Goal: Find specific page/section: Find specific page/section

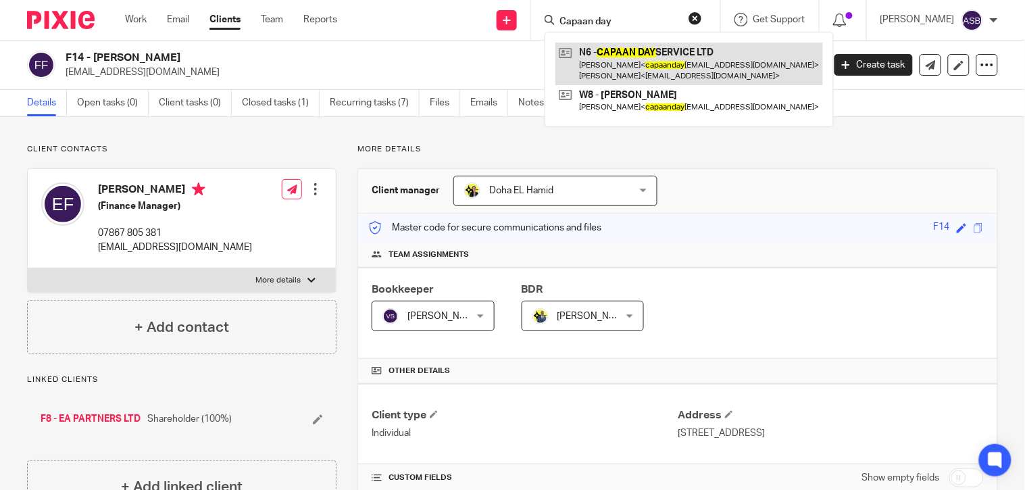
type input "Capaan day"
drag, startPoint x: 643, startPoint y: 55, endPoint x: 634, endPoint y: 143, distance: 88.3
click at [641, 55] on link at bounding box center [689, 64] width 268 height 42
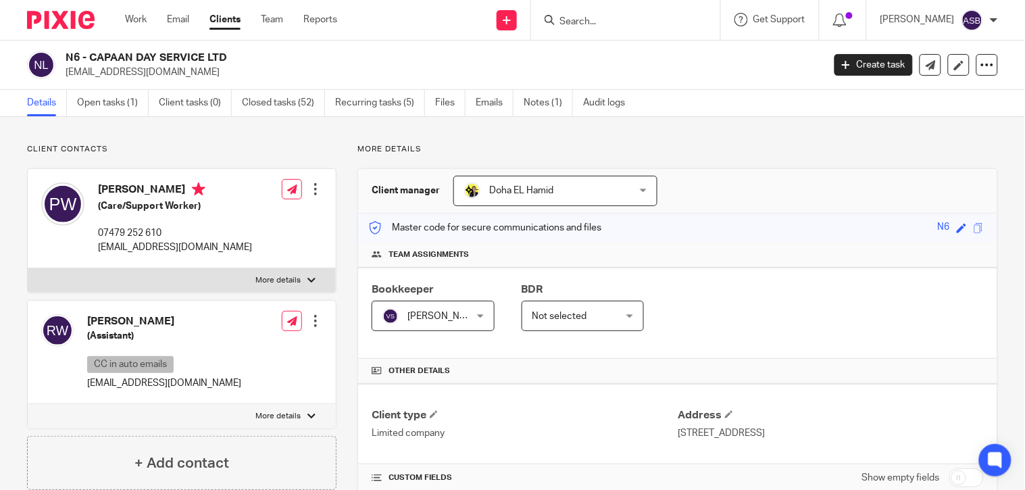
click at [576, 20] on input "Search" at bounding box center [619, 22] width 122 height 12
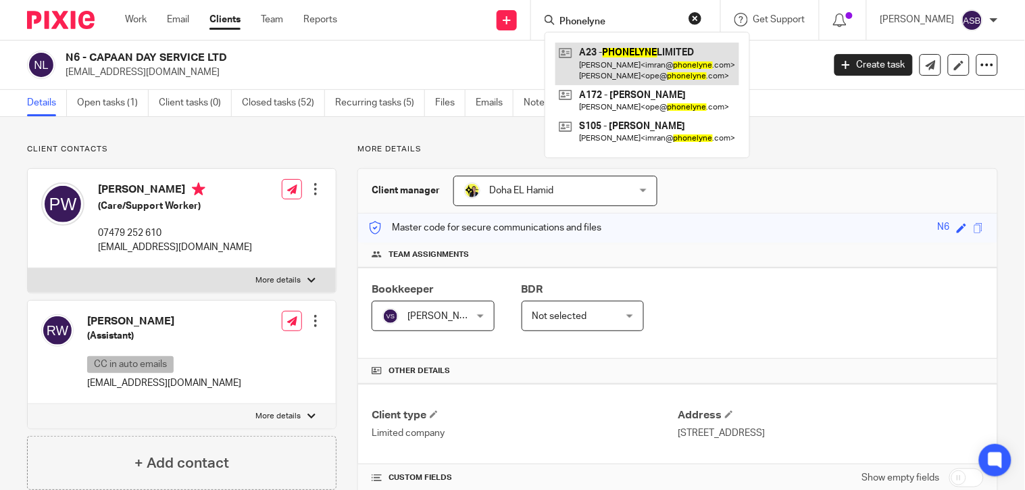
type input "Phonelyne"
click at [637, 52] on link at bounding box center [647, 64] width 184 height 42
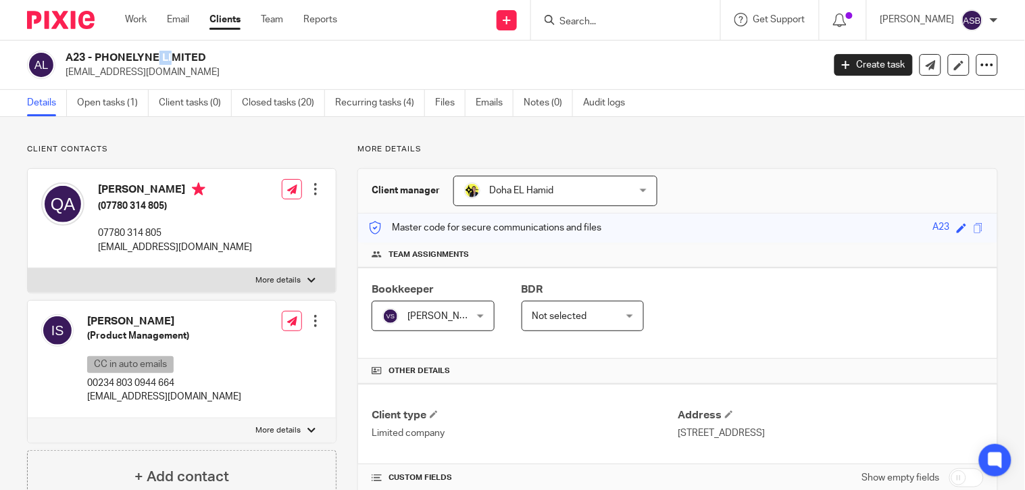
drag, startPoint x: 0, startPoint y: 0, endPoint x: 84, endPoint y: 56, distance: 100.8
click at [84, 56] on h2 "A23 - PHONELYNE LIMITED" at bounding box center [365, 58] width 599 height 14
copy h2 "A23"
copy h2 "PHONELYNE LIMITE"
drag, startPoint x: 97, startPoint y: 59, endPoint x: 197, endPoint y: 59, distance: 100.0
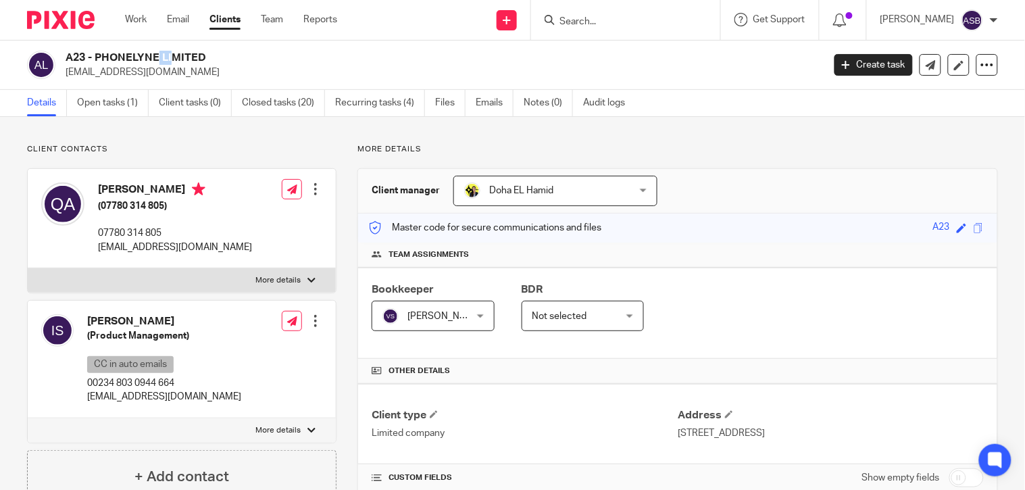
click at [197, 59] on h2 "A23 - PHONELYNE LIMITED" at bounding box center [365, 58] width 599 height 14
click at [586, 17] on input "Search" at bounding box center [619, 22] width 122 height 12
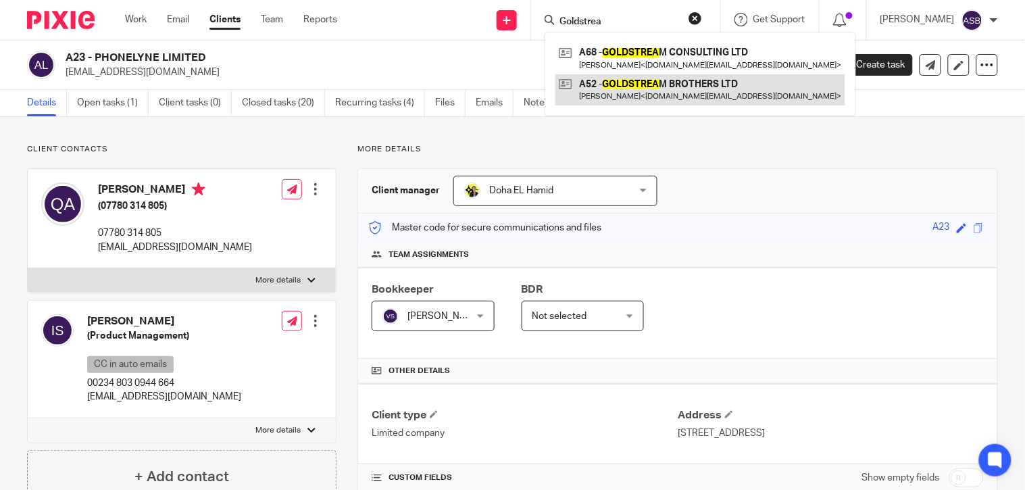
type input "Goldstrea"
click at [672, 91] on link at bounding box center [700, 89] width 290 height 31
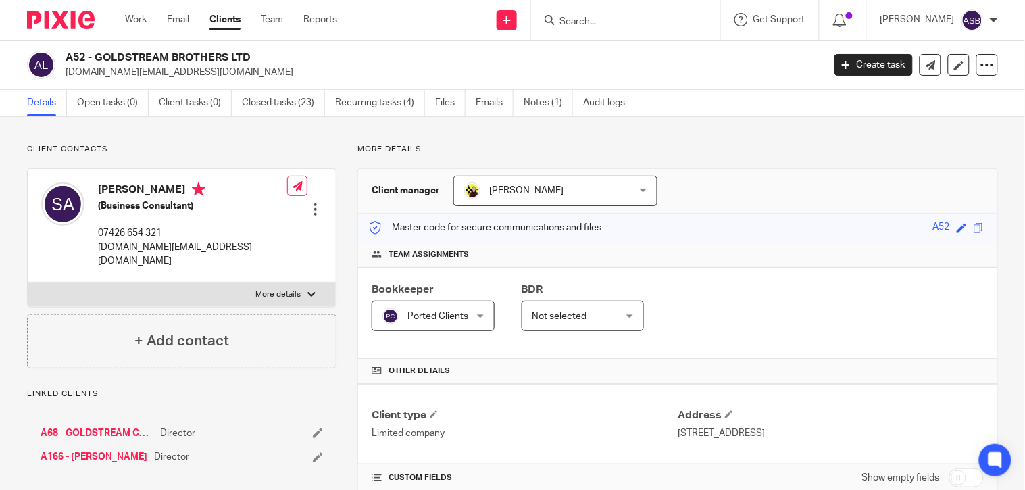
drag, startPoint x: 97, startPoint y: 55, endPoint x: 251, endPoint y: 58, distance: 154.8
click at [251, 58] on h2 "A52 - GOLDSTREAM BROTHERS LTD" at bounding box center [365, 58] width 599 height 14
copy h2 "GOLDSTREAM BROTHERS LTD"
click at [582, 21] on input "Search" at bounding box center [619, 22] width 122 height 12
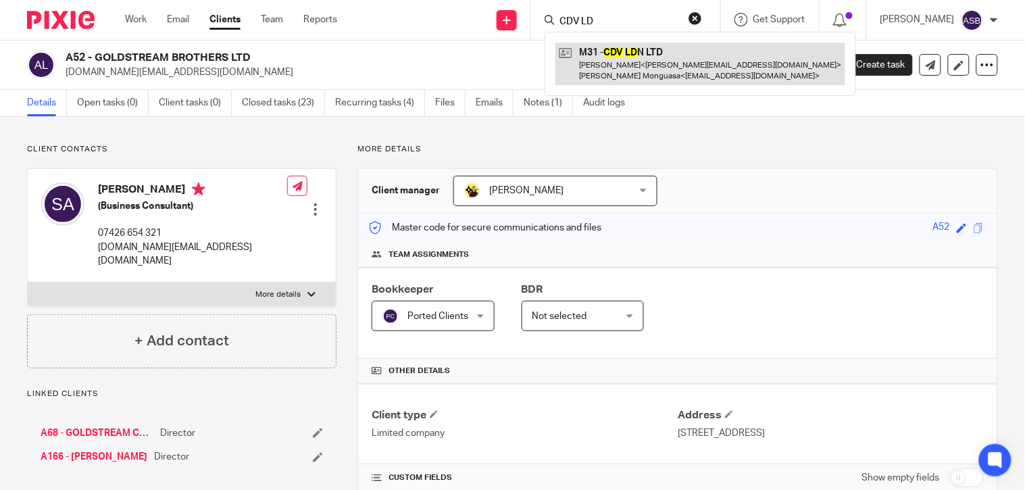
type input "CDV LD"
click at [618, 68] on link at bounding box center [700, 64] width 290 height 42
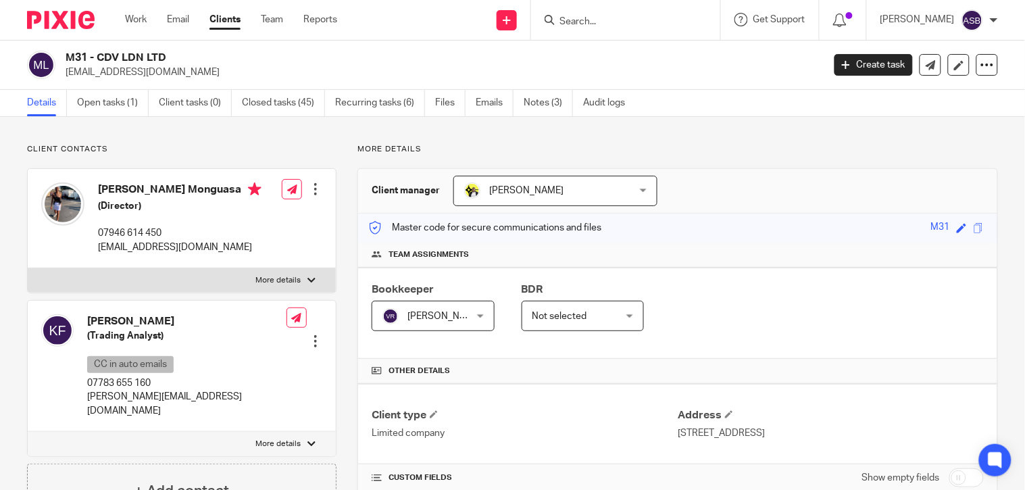
click at [159, 49] on div "M31 - CDV LDN LTD niks@blackartistdatabase.co Create task Update from Companies…" at bounding box center [512, 65] width 1025 height 49
click at [591, 24] on input "Search" at bounding box center [619, 22] width 122 height 12
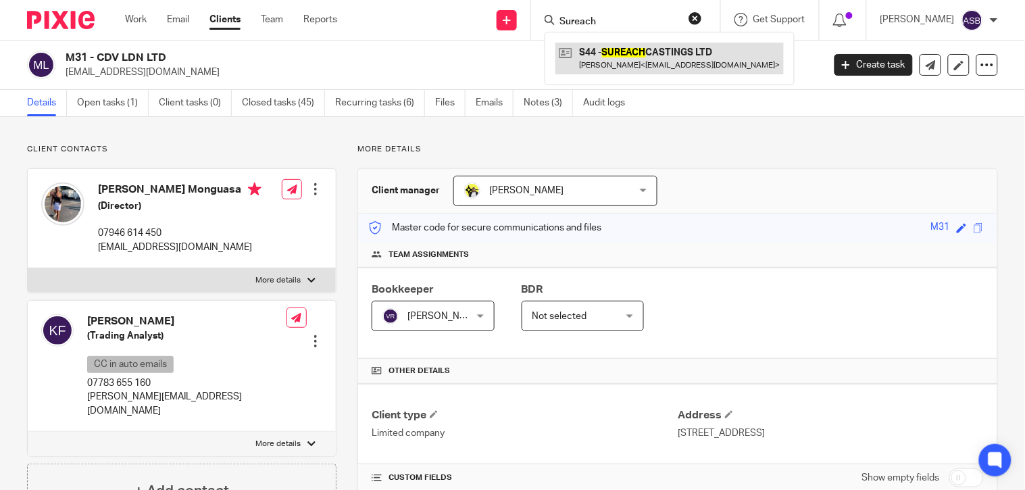
type input "Sureach"
click at [636, 49] on link at bounding box center [669, 58] width 228 height 31
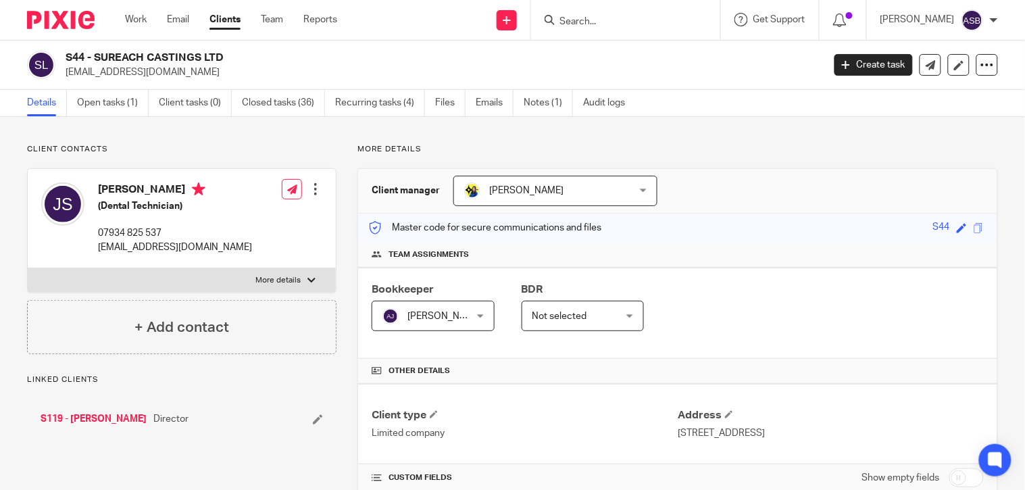
click at [196, 53] on h2 "S44 - SUREACH CASTINGS LTD" at bounding box center [365, 58] width 599 height 14
click at [579, 12] on form at bounding box center [630, 19] width 144 height 17
click at [568, 28] on form at bounding box center [630, 19] width 144 height 17
click at [570, 22] on input "Search" at bounding box center [619, 22] width 122 height 12
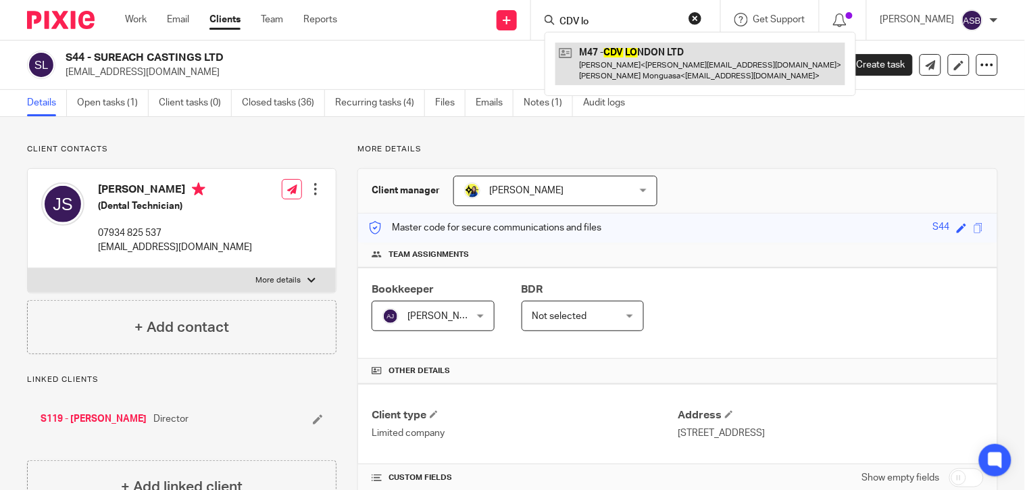
type input "CDV lo"
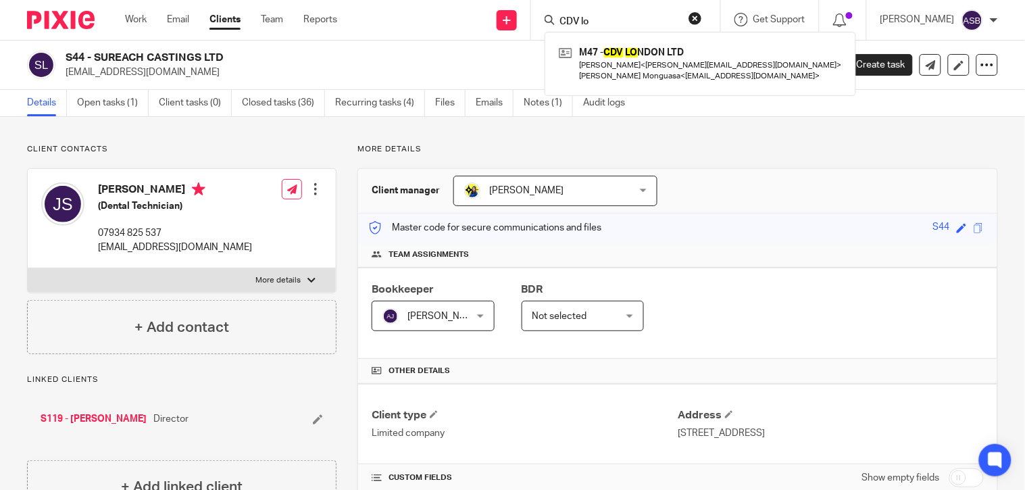
drag, startPoint x: 685, startPoint y: 59, endPoint x: 448, endPoint y: 11, distance: 242.0
click at [684, 59] on link at bounding box center [700, 64] width 290 height 42
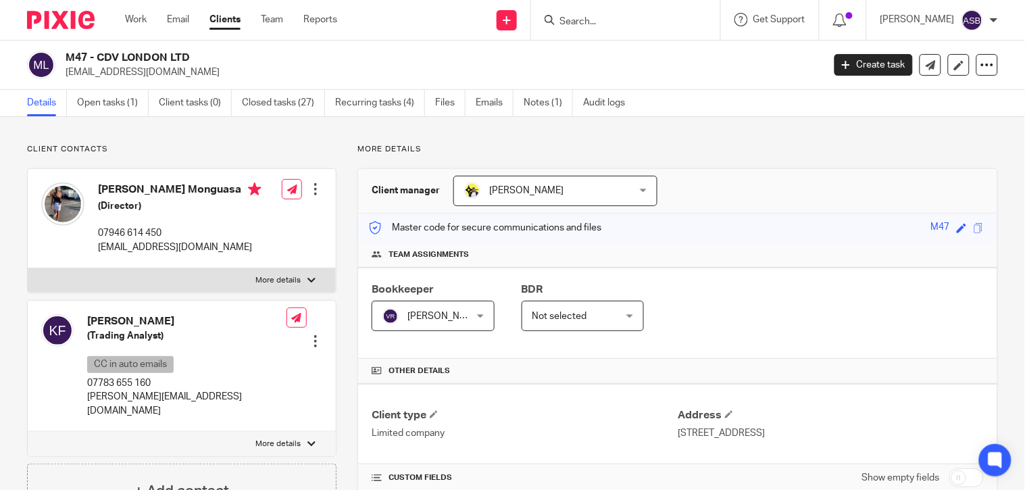
drag, startPoint x: 98, startPoint y: 57, endPoint x: 168, endPoint y: 54, distance: 69.7
click at [168, 54] on h2 "M47 - CDV LONDON LTD" at bounding box center [365, 58] width 599 height 14
copy h2 "CDV [GEOGRAPHIC_DATA]"
click at [562, 32] on div at bounding box center [625, 20] width 189 height 40
click at [562, 28] on form at bounding box center [630, 19] width 144 height 17
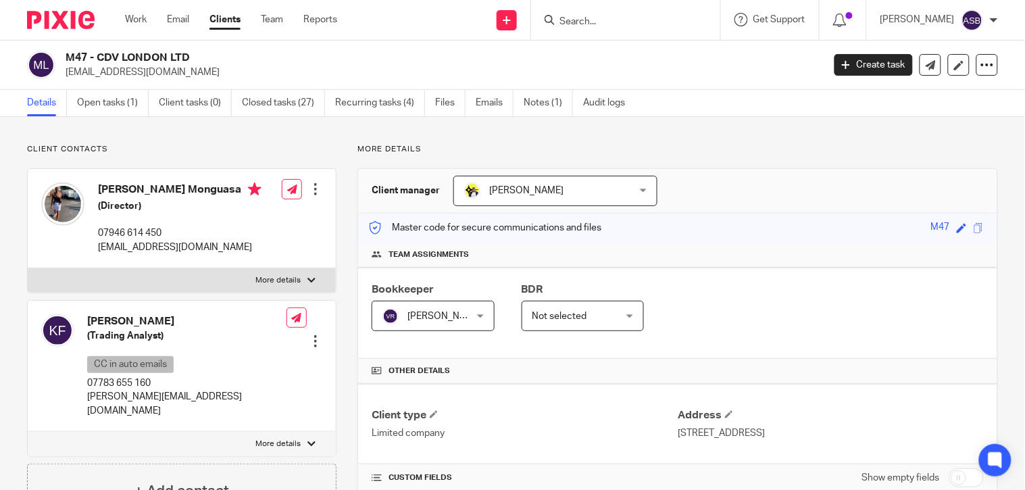
click at [563, 22] on input "Search" at bounding box center [619, 22] width 122 height 12
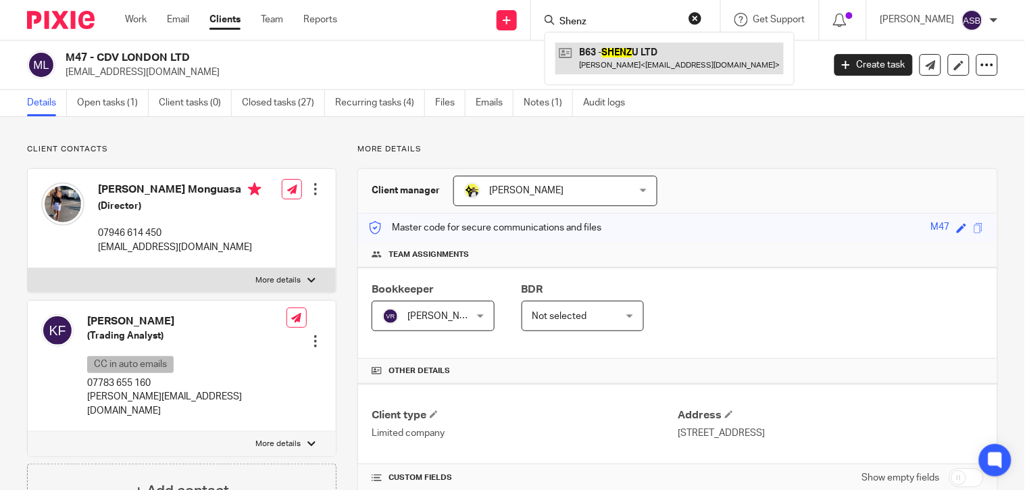
type input "Shenz"
click at [631, 57] on link at bounding box center [669, 58] width 228 height 31
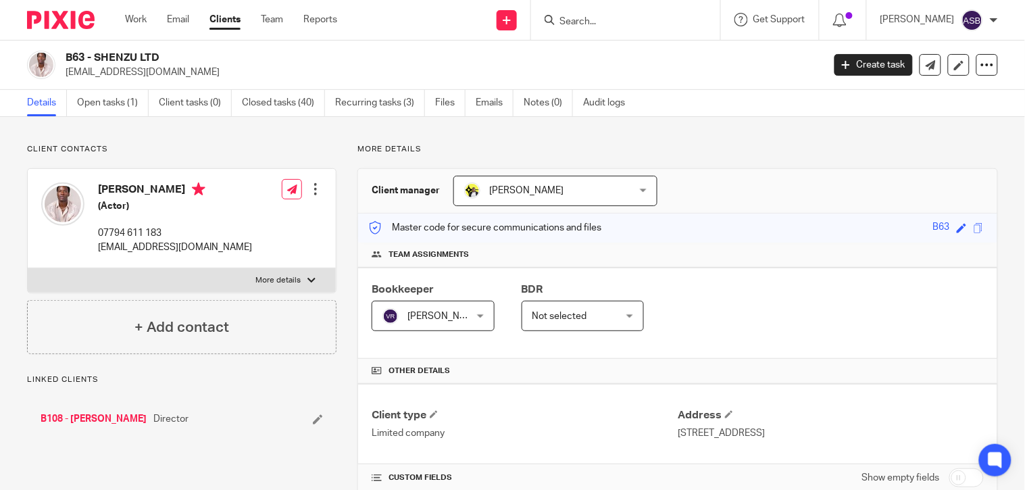
copy h2 "SHENZU LT"
drag, startPoint x: 95, startPoint y: 55, endPoint x: 153, endPoint y: 57, distance: 58.1
click at [153, 57] on h2 "B63 - SHENZU LTD" at bounding box center [365, 58] width 599 height 14
click at [588, 26] on input "Search" at bounding box center [619, 22] width 122 height 12
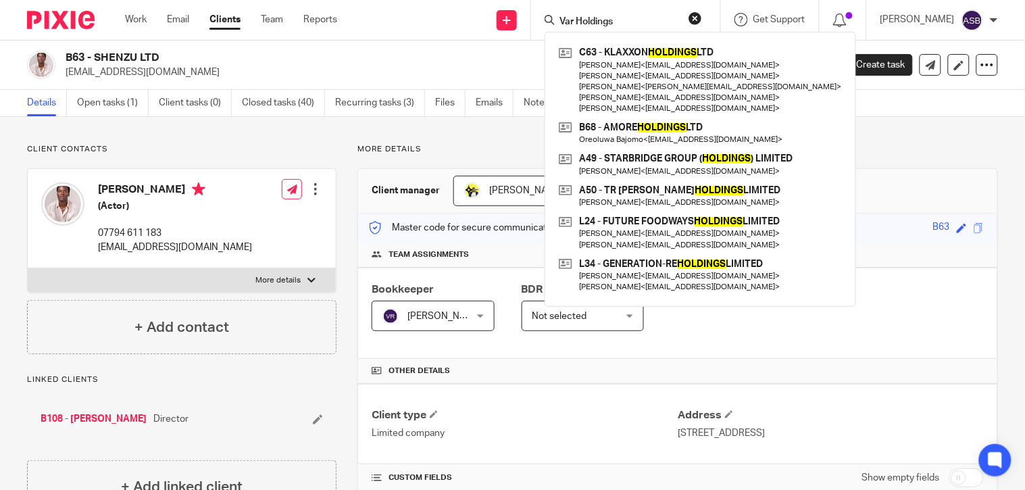
drag, startPoint x: 614, startPoint y: 18, endPoint x: 551, endPoint y: 32, distance: 63.6
click at [551, 28] on div "Var Holdings C63 - KLAXXON HOLDINGS LTD [PERSON_NAME] < [EMAIL_ADDRESS][DOMAIN_…" at bounding box center [623, 19] width 157 height 17
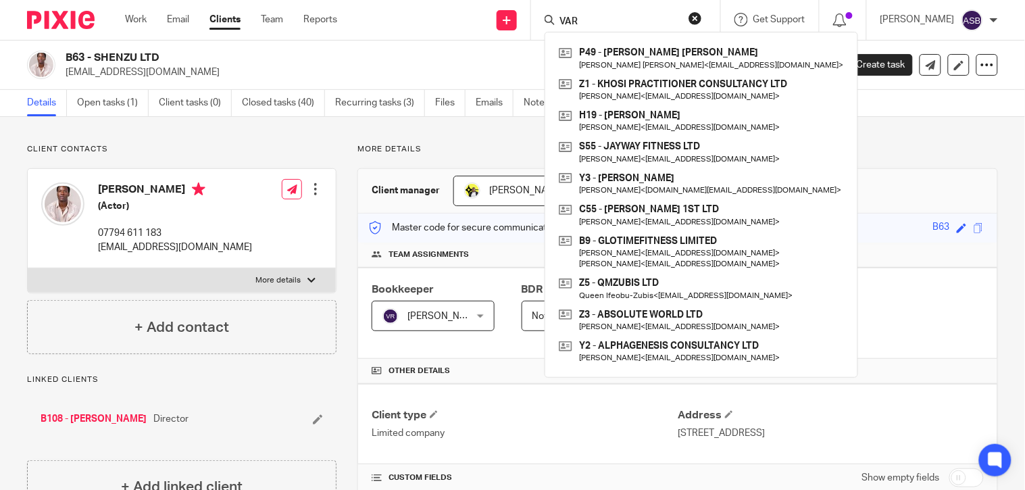
type input "VAR"
click at [690, 19] on button "reset" at bounding box center [696, 18] width 14 height 14
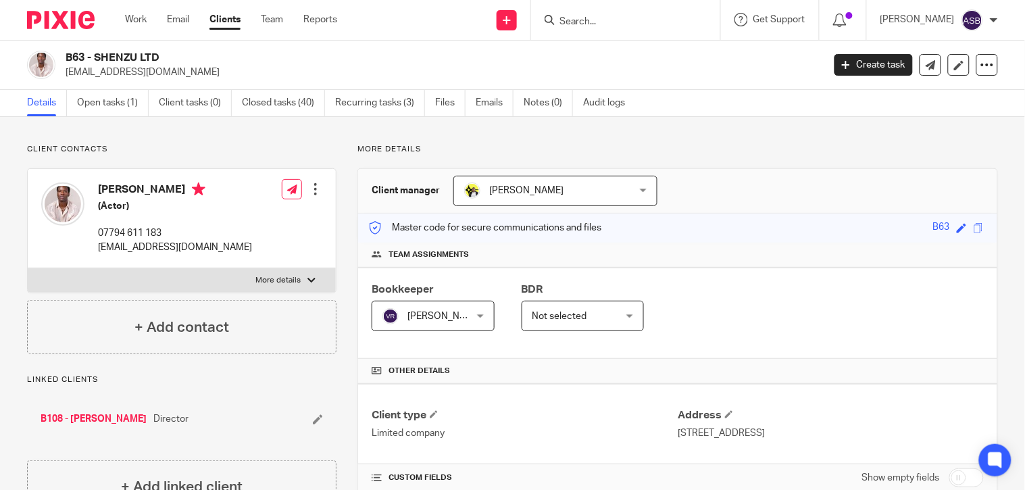
click at [582, 18] on input "Search" at bounding box center [619, 22] width 122 height 12
type input "W"
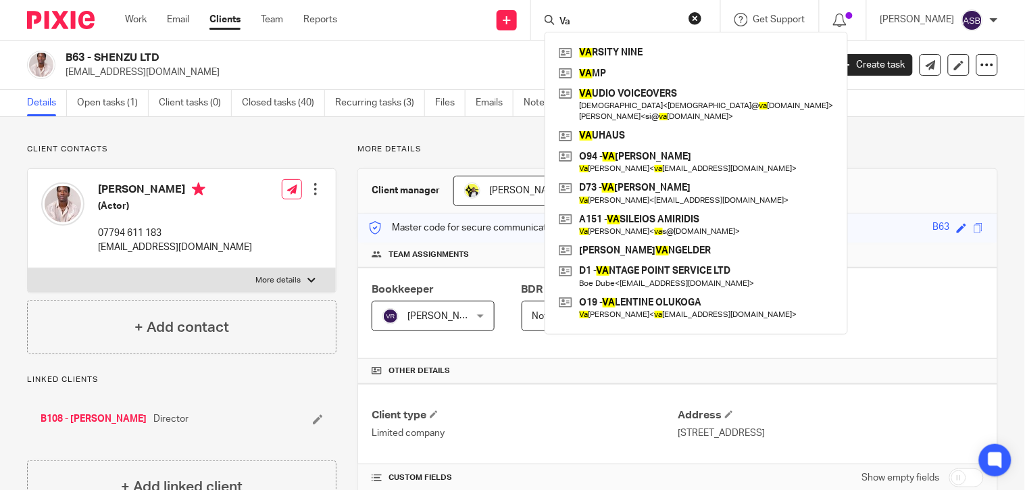
drag, startPoint x: 595, startPoint y: 14, endPoint x: 535, endPoint y: 21, distance: 61.2
click at [535, 21] on div "Va VA RSITY NINE VA MP VA UDIO VOICEOVERS Jude < jude@ va udioaudio.com > SIMON…" at bounding box center [625, 20] width 189 height 40
drag, startPoint x: 582, startPoint y: 22, endPoint x: 558, endPoint y: 22, distance: 24.3
click at [558, 22] on input "Va" at bounding box center [619, 22] width 122 height 12
type input "V"
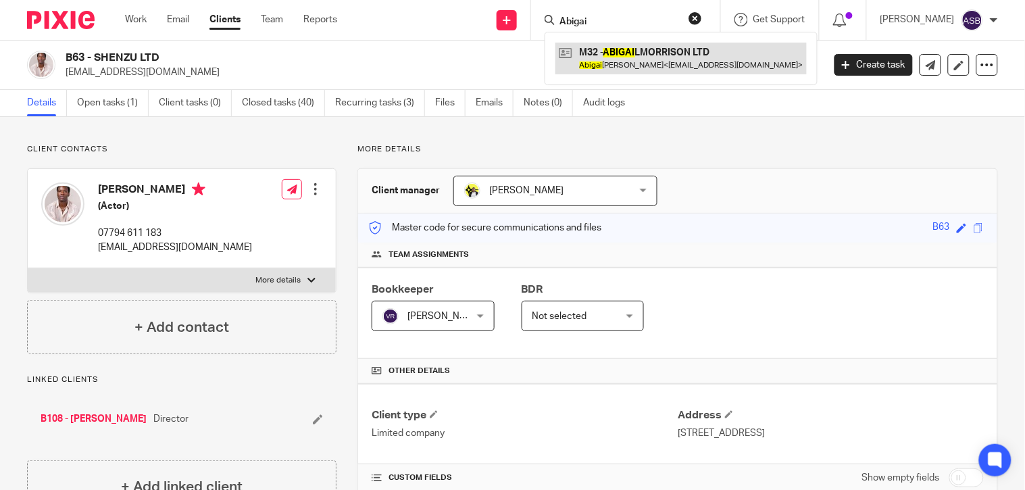
type input "Abigai"
click at [640, 53] on link at bounding box center [680, 58] width 251 height 31
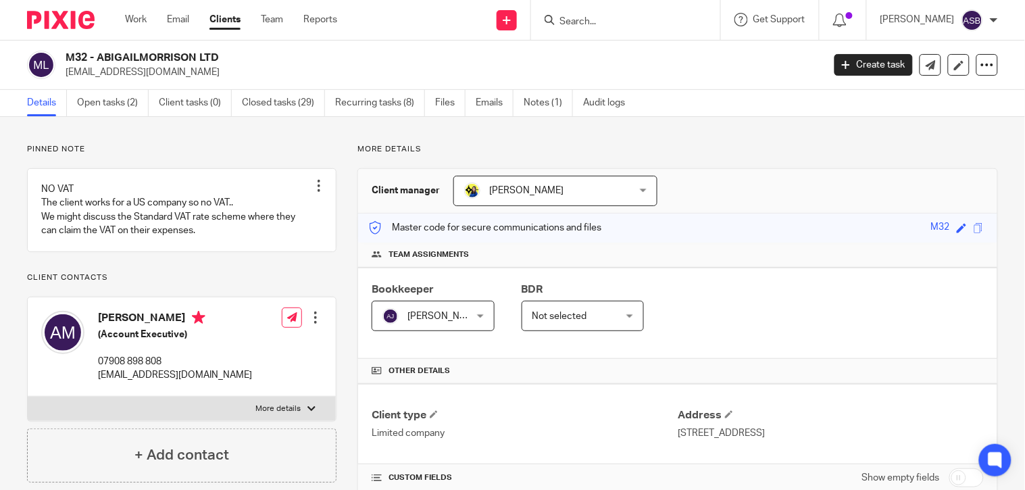
click at [566, 12] on form at bounding box center [630, 19] width 144 height 17
click at [575, 30] on div at bounding box center [625, 20] width 189 height 40
click at [575, 29] on div at bounding box center [625, 20] width 189 height 40
click at [575, 26] on input "Search" at bounding box center [619, 22] width 122 height 12
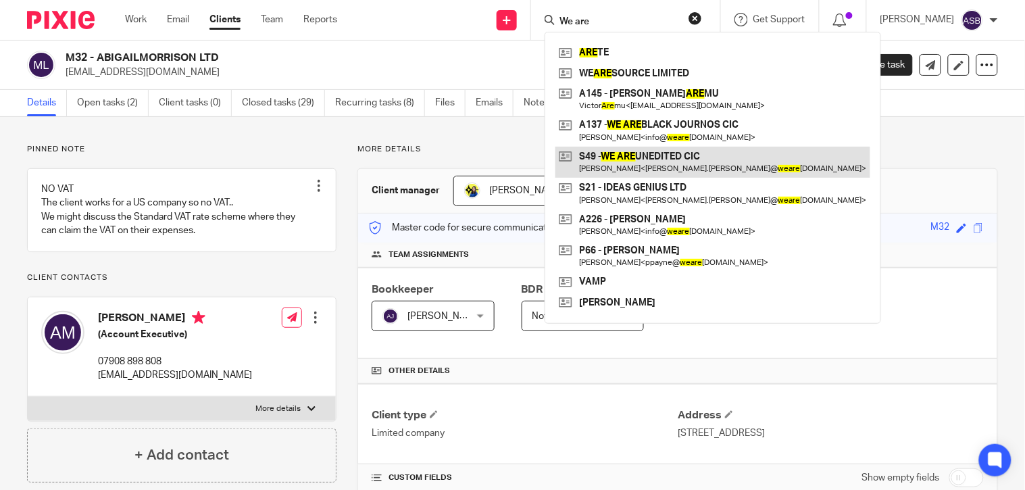
type input "We are"
click at [662, 163] on link at bounding box center [712, 162] width 315 height 31
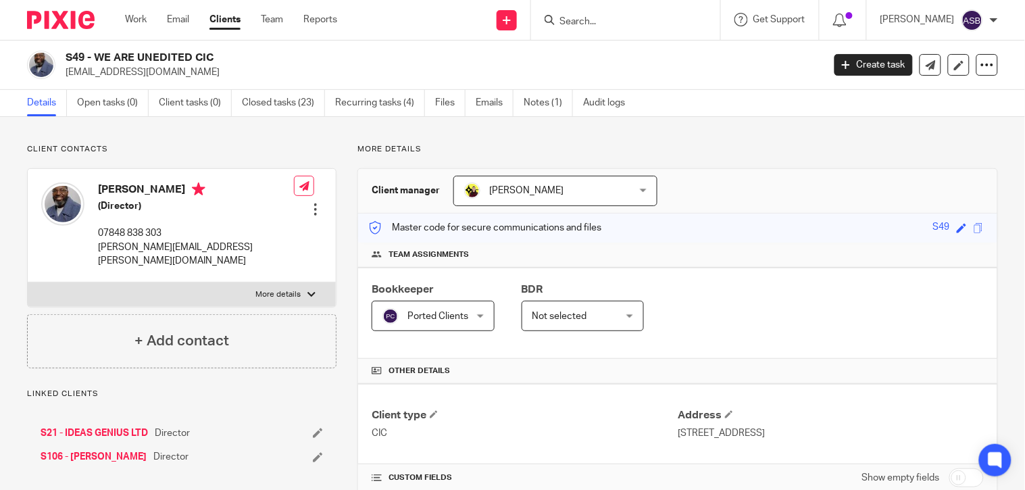
drag, startPoint x: 99, startPoint y: 57, endPoint x: 193, endPoint y: 57, distance: 94.6
click at [193, 57] on h2 "S49 - WE ARE UNEDITED CIC" at bounding box center [365, 58] width 599 height 14
copy h2 "WE ARE UNEDITED"
click at [597, 14] on form at bounding box center [630, 19] width 144 height 17
click at [589, 19] on input "Search" at bounding box center [619, 22] width 122 height 12
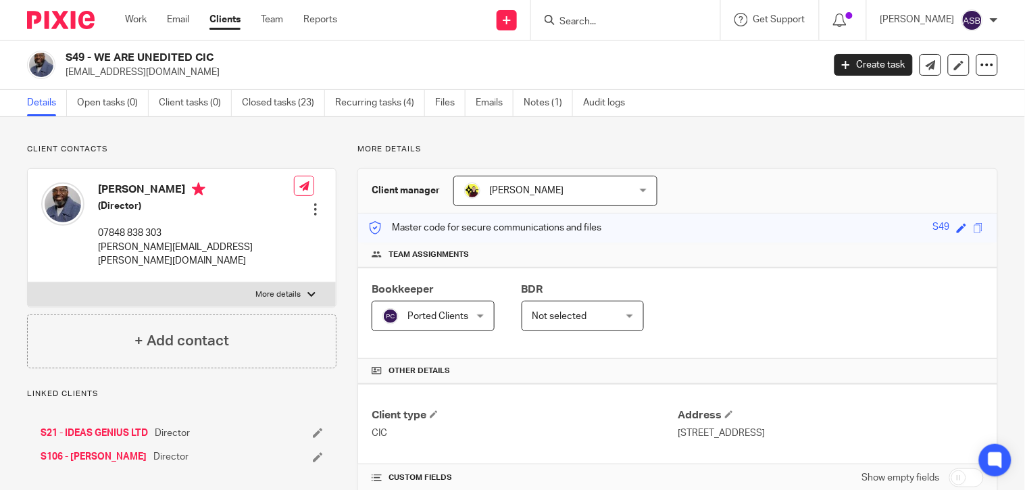
paste input "A62"
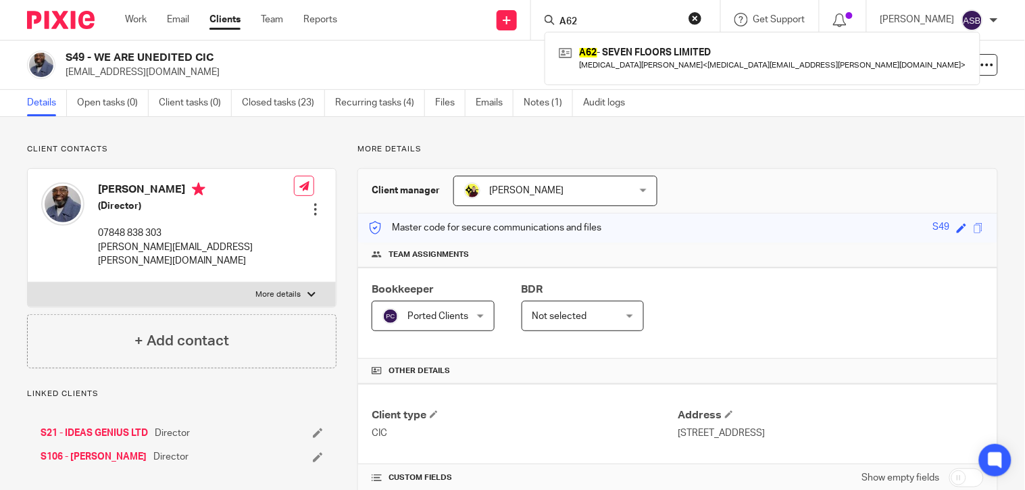
type input "A62"
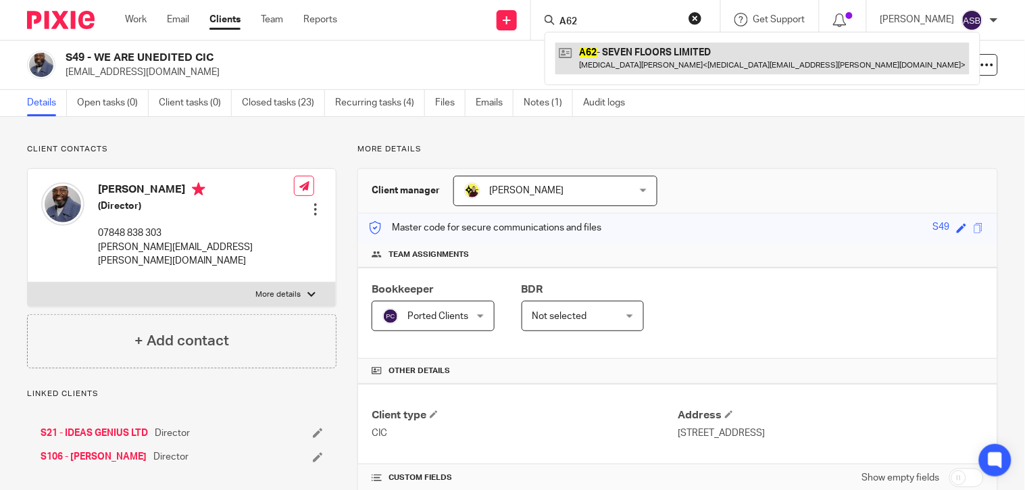
click at [632, 57] on link at bounding box center [762, 58] width 414 height 31
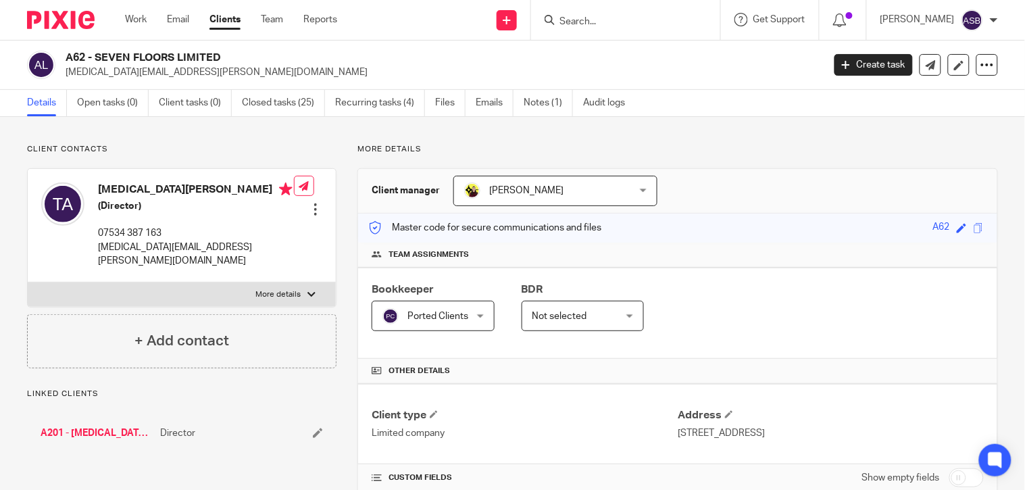
drag, startPoint x: 131, startPoint y: 58, endPoint x: 220, endPoint y: 61, distance: 88.6
click at [220, 61] on h2 "A62 - SEVEN FLOORS LIMITED" at bounding box center [365, 58] width 599 height 14
click at [582, 24] on input "Search" at bounding box center [619, 22] width 122 height 12
paste input "A201"
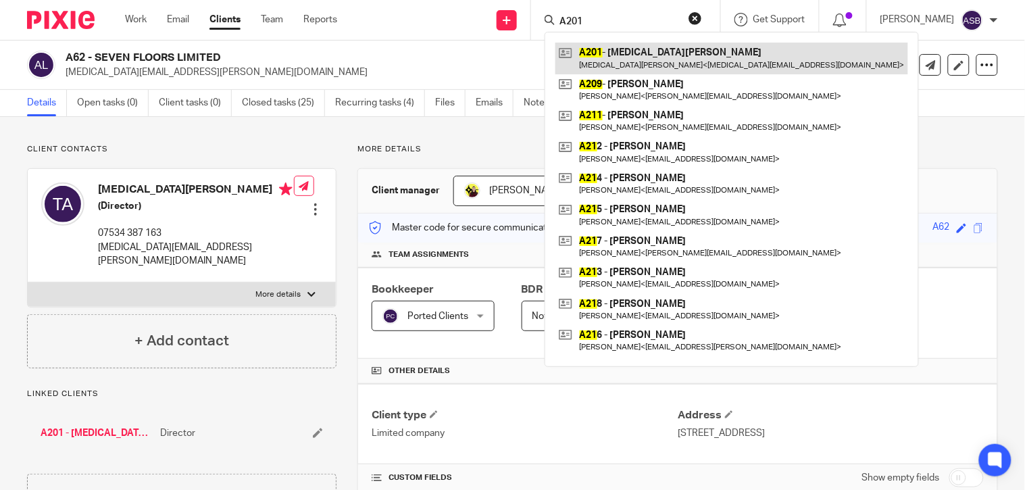
type input "A201"
click at [618, 57] on link at bounding box center [731, 58] width 353 height 31
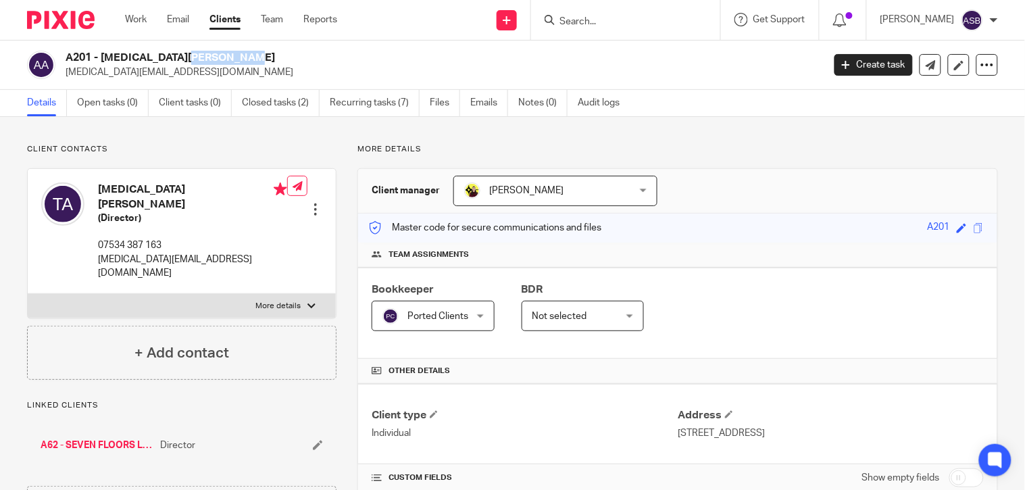
click at [603, 31] on div at bounding box center [625, 20] width 189 height 40
click at [602, 24] on input "Search" at bounding box center [619, 22] width 122 height 12
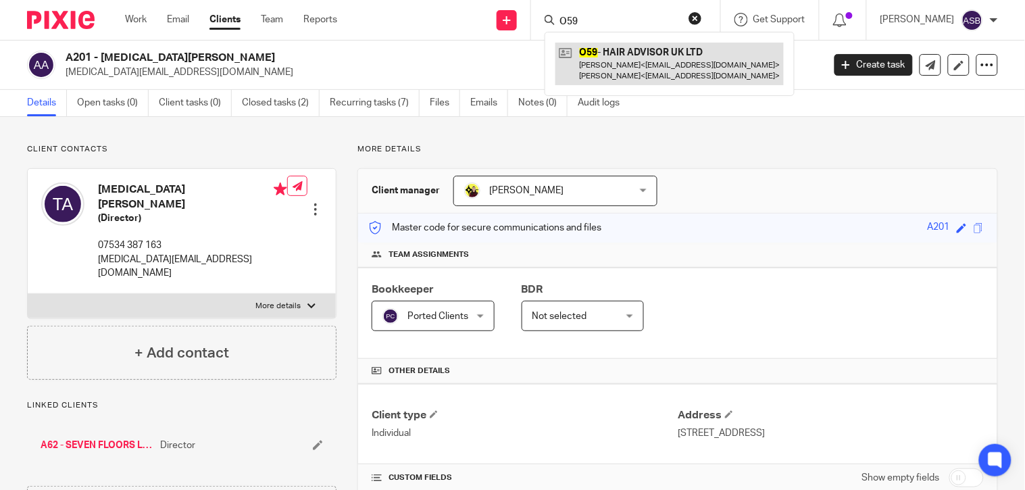
type input "O59"
click at [623, 55] on link at bounding box center [669, 64] width 228 height 42
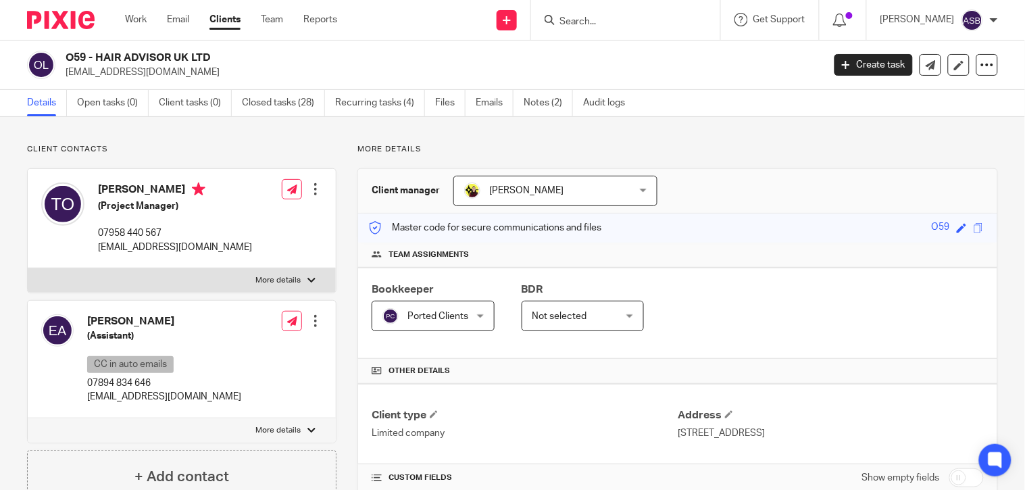
click at [201, 55] on h2 "O59 - HAIR ADVISOR UK LTD" at bounding box center [365, 58] width 599 height 14
click at [585, 22] on input "Search" at bounding box center [619, 22] width 122 height 12
paste input "[EMAIL_ADDRESS][DOMAIN_NAME]"
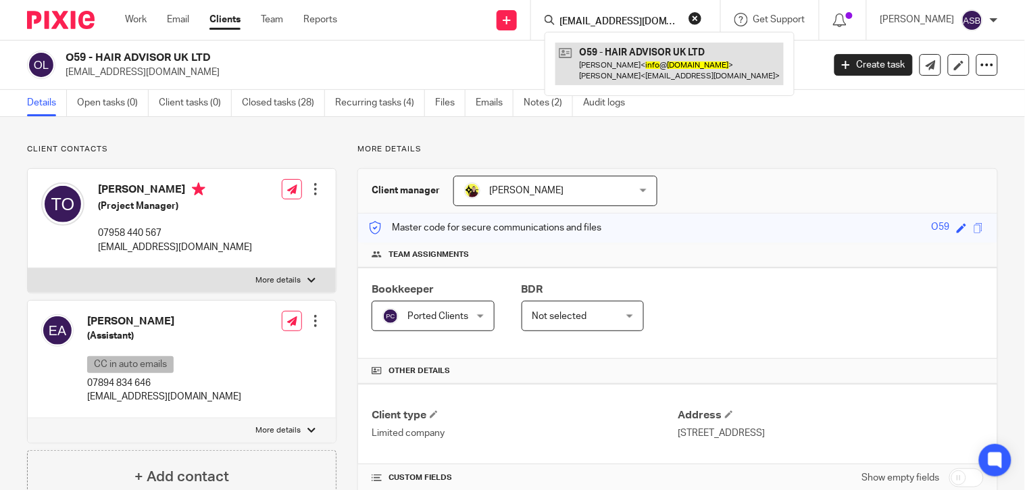
type input "[EMAIL_ADDRESS][DOMAIN_NAME]"
click at [658, 64] on link at bounding box center [669, 64] width 228 height 42
